Goal: Information Seeking & Learning: Learn about a topic

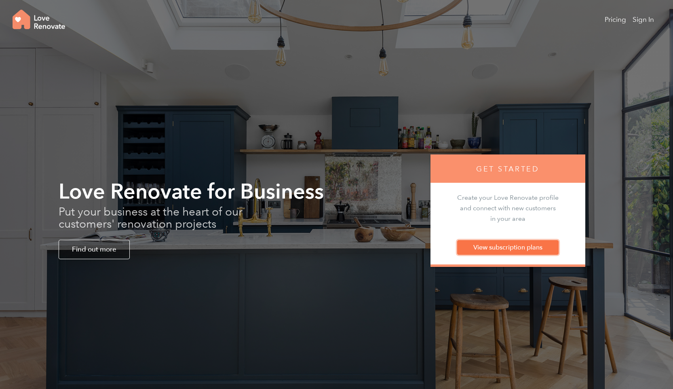
click at [498, 251] on link "View subscription plans" at bounding box center [507, 247] width 101 height 15
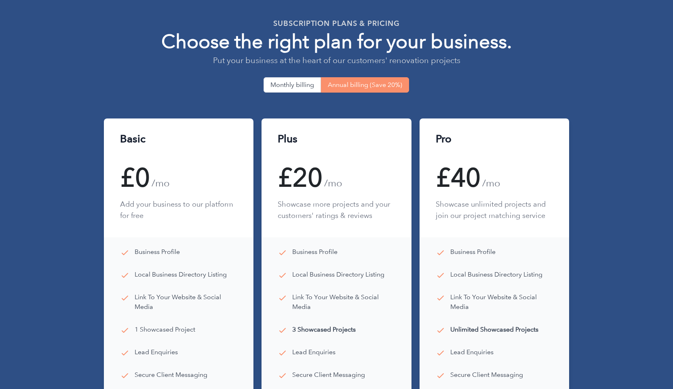
scroll to position [50, 0]
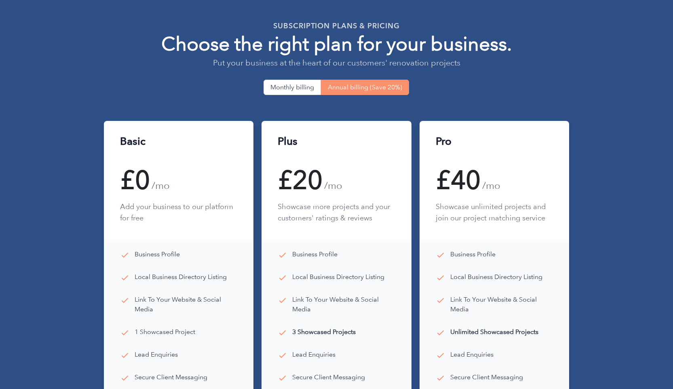
click at [332, 95] on div "Pricing Sign In SUBSCRIPTION PLANS & PRICING Choose the right plan for your bus…" at bounding box center [336, 248] width 673 height 596
click at [298, 86] on button "Monthly billing" at bounding box center [291, 87] width 57 height 15
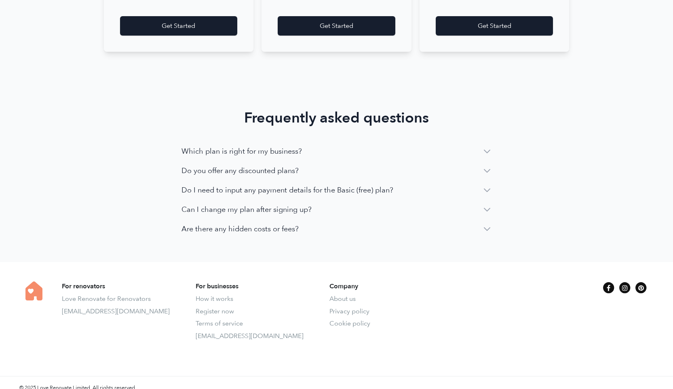
scroll to position [516, 0]
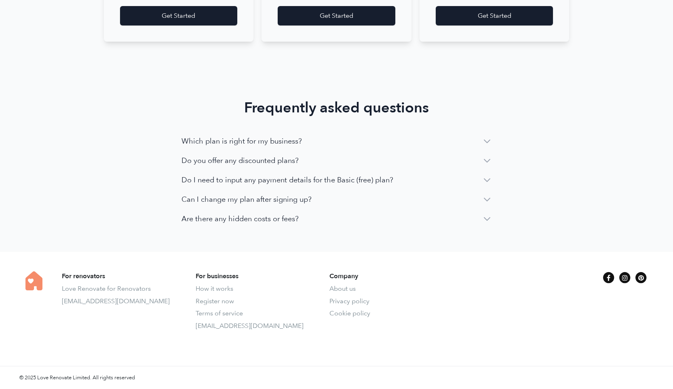
click at [290, 143] on span "Which plan is right for my business?" at bounding box center [241, 140] width 120 height 11
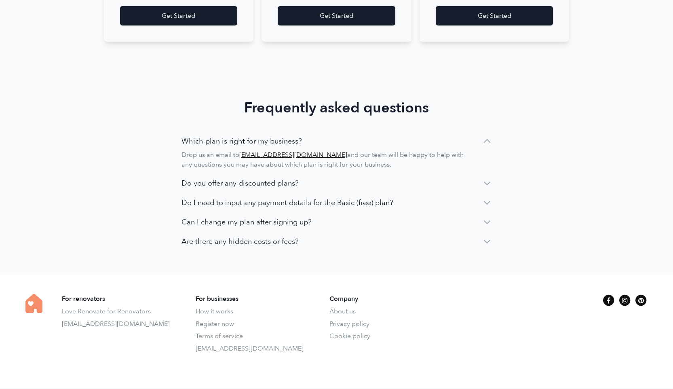
click at [275, 183] on span "Do you offer any discounted plans?" at bounding box center [239, 182] width 117 height 11
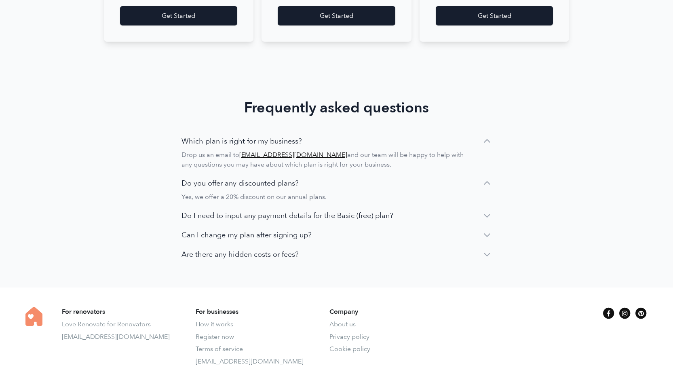
click at [277, 213] on span "Do I need to input any payment details for the Basic (free) plan?" at bounding box center [287, 215] width 212 height 11
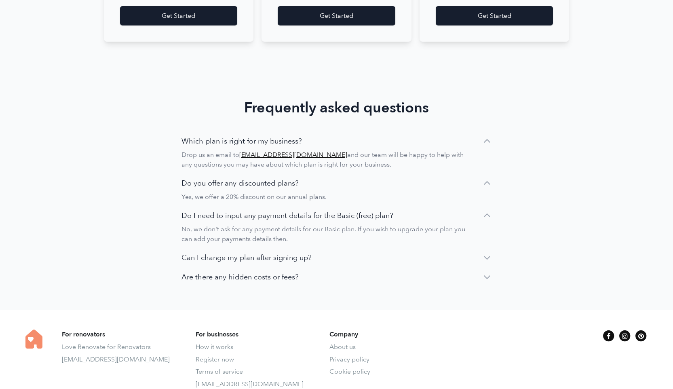
click at [298, 251] on div "Which plan is right for my business? Drop us an email to [EMAIL_ADDRESS][DOMAIN…" at bounding box center [336, 204] width 310 height 157
click at [295, 257] on span "Can I change my plan after signing up?" at bounding box center [246, 257] width 130 height 11
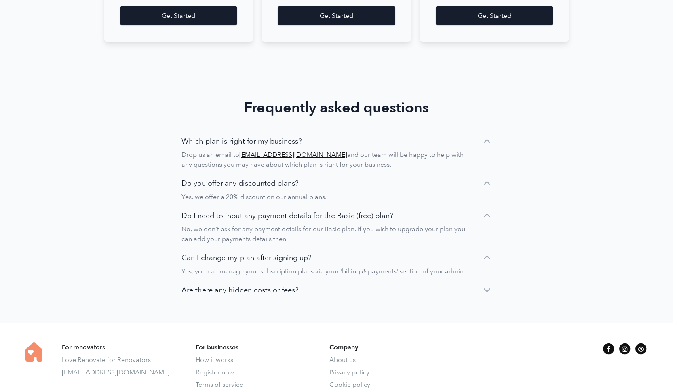
scroll to position [555, 0]
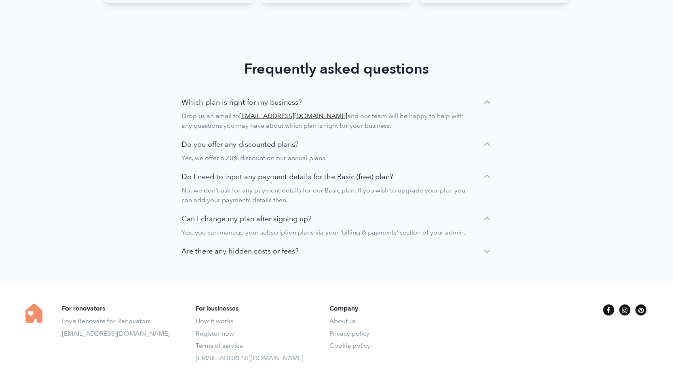
click at [286, 257] on div "Frequently asked questions Which plan is right for my business? Drop us an emai…" at bounding box center [336, 163] width 517 height 242
click at [286, 253] on span "Are there any hidden costs or fees?" at bounding box center [239, 250] width 117 height 11
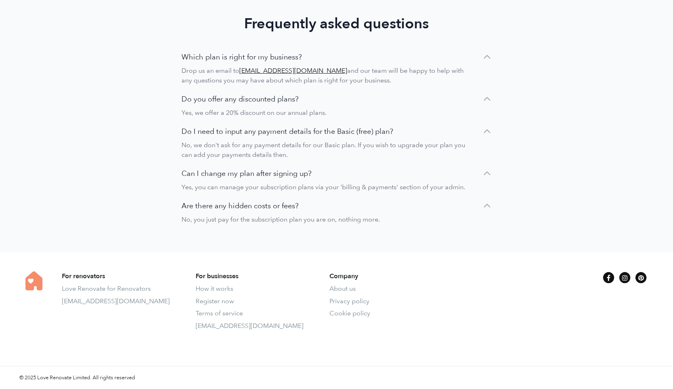
scroll to position [0, 0]
